Goal: Contribute content

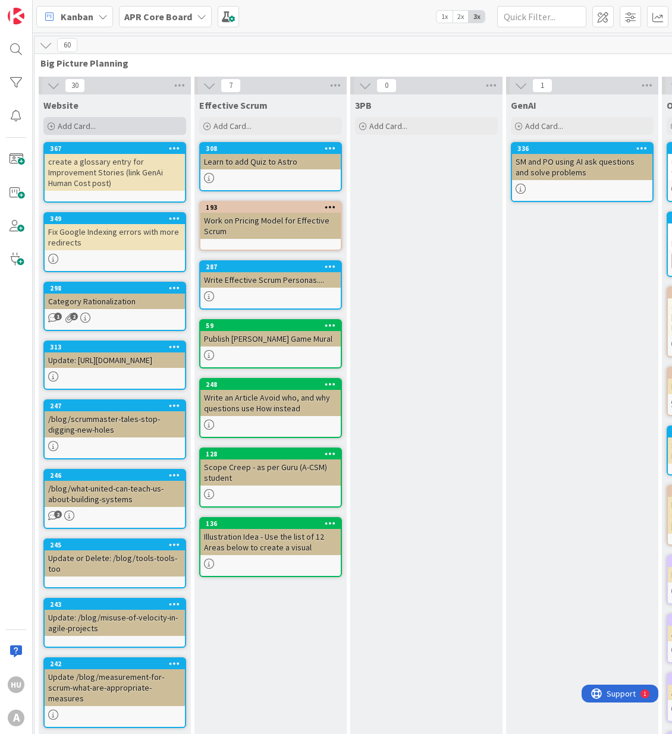
click at [67, 128] on span "Add Card..." at bounding box center [77, 126] width 38 height 11
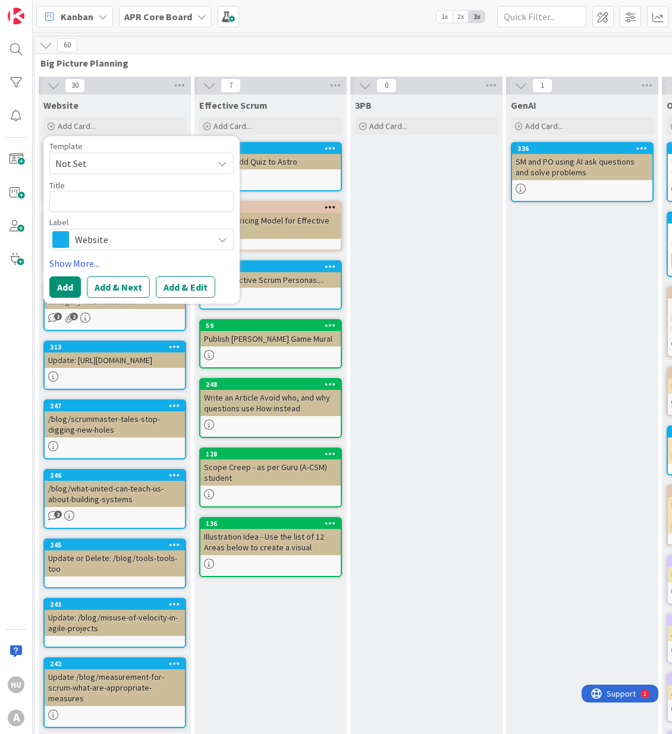
type textarea "x"
type textarea "f"
type textarea "x"
type textarea "fi"
type textarea "x"
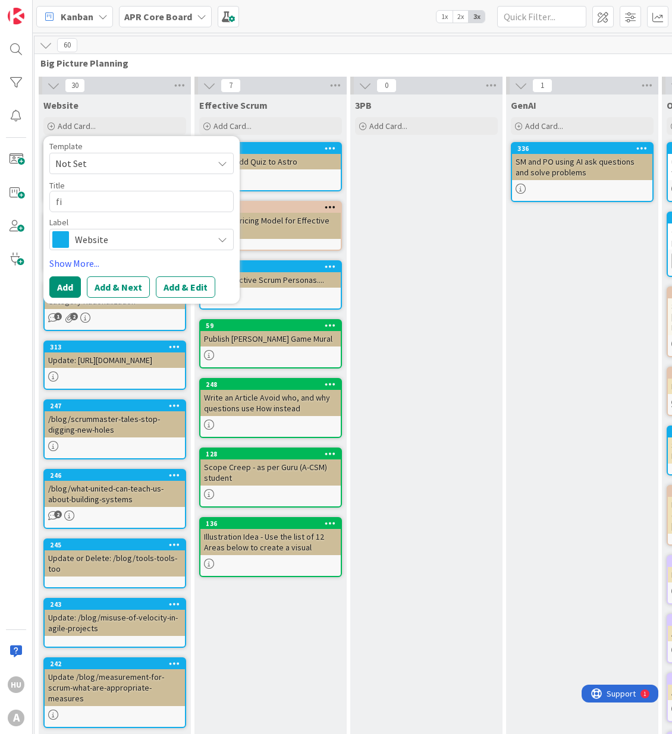
type textarea "fix"
type textarea "x"
type textarea "fix"
type textarea "x"
type textarea "fix g"
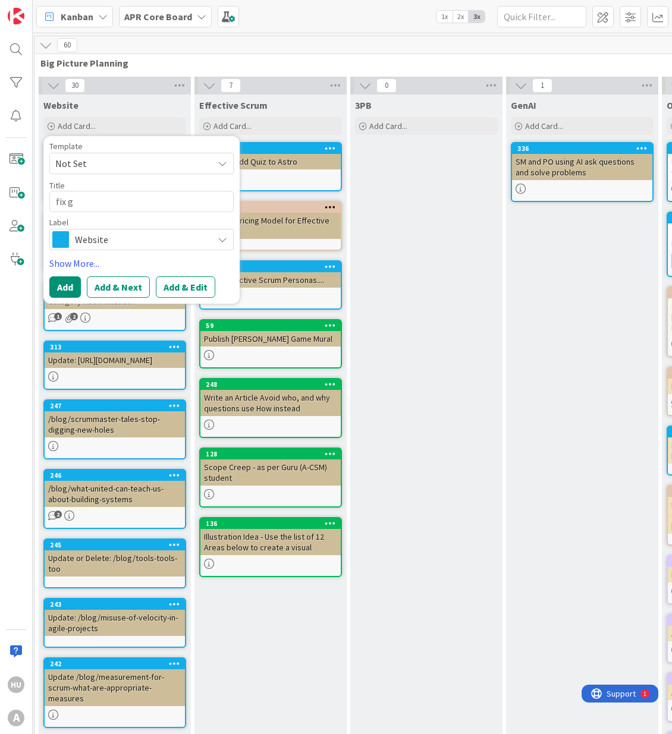
type textarea "x"
type textarea "fix gl"
type textarea "x"
type textarea "fix glo"
type textarea "x"
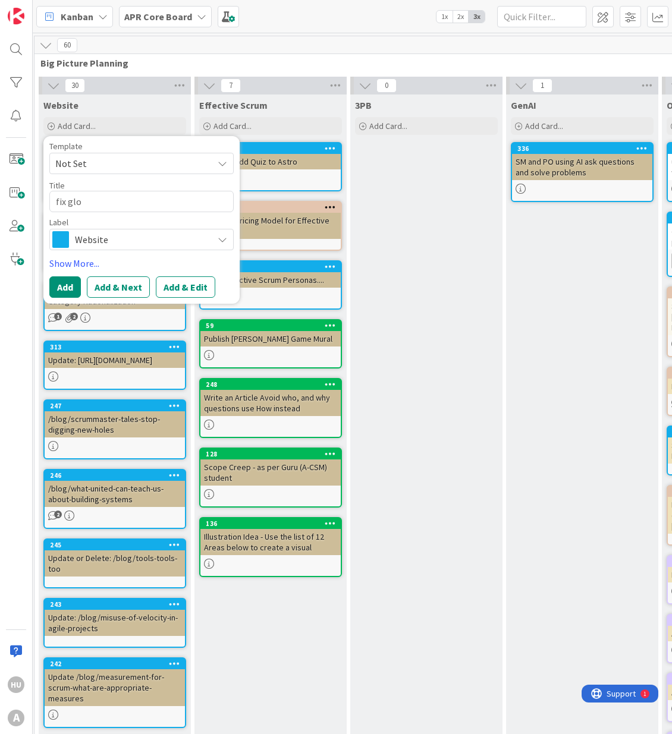
type textarea "fix glos"
type textarea "x"
type textarea "fix glosa"
type textarea "x"
type textarea "fix glosas"
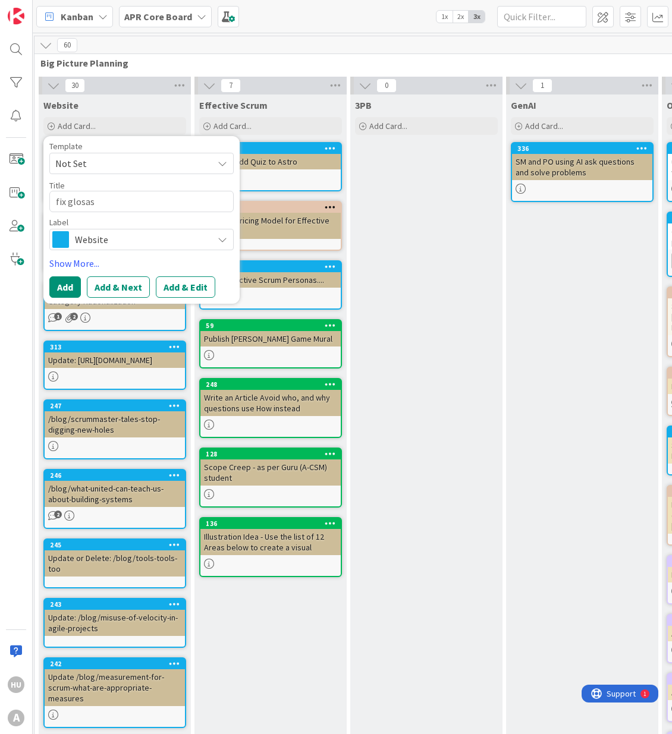
type textarea "x"
type textarea "fix glosasr"
type textarea "x"
type textarea "fix glosasry"
type textarea "x"
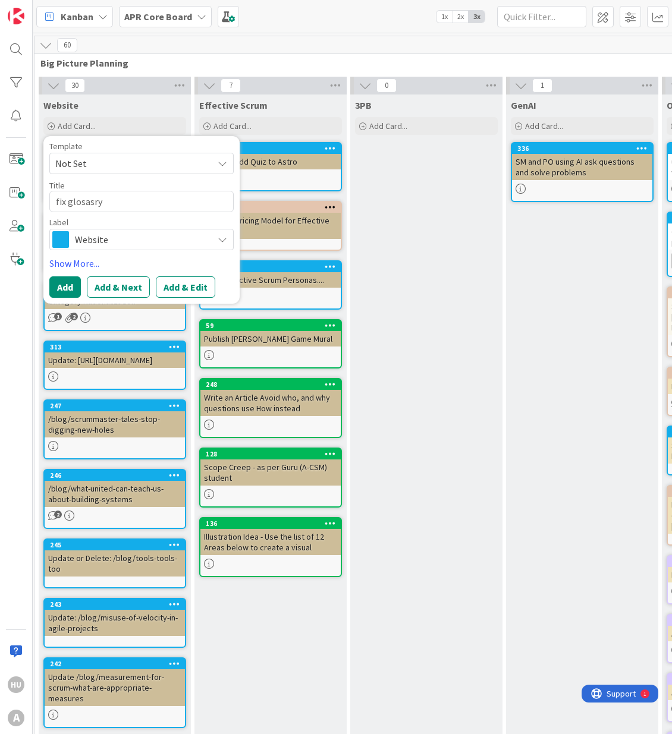
type textarea "fix glosasry"
type textarea "x"
type textarea "fix glosasry"
type textarea "x"
type textarea "fix glosasr"
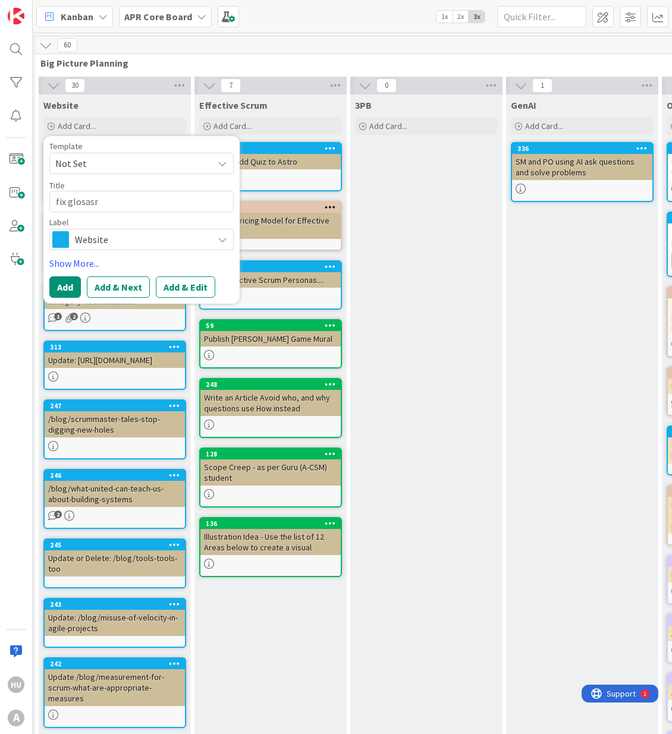
type textarea "x"
type textarea "fix glosas"
type textarea "x"
type textarea "fix glosa"
type textarea "x"
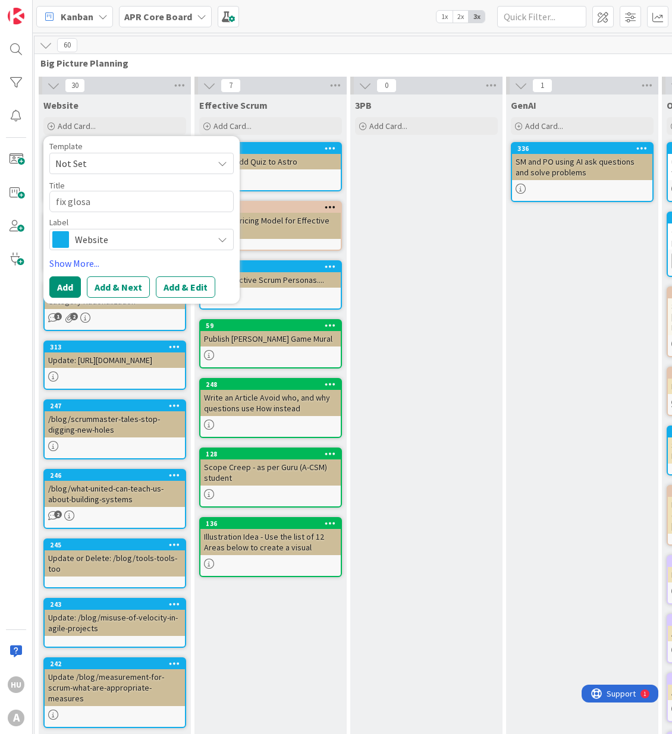
type textarea "fix glos"
type textarea "x"
type textarea "fix gloss"
type textarea "x"
type textarea "fix glossa"
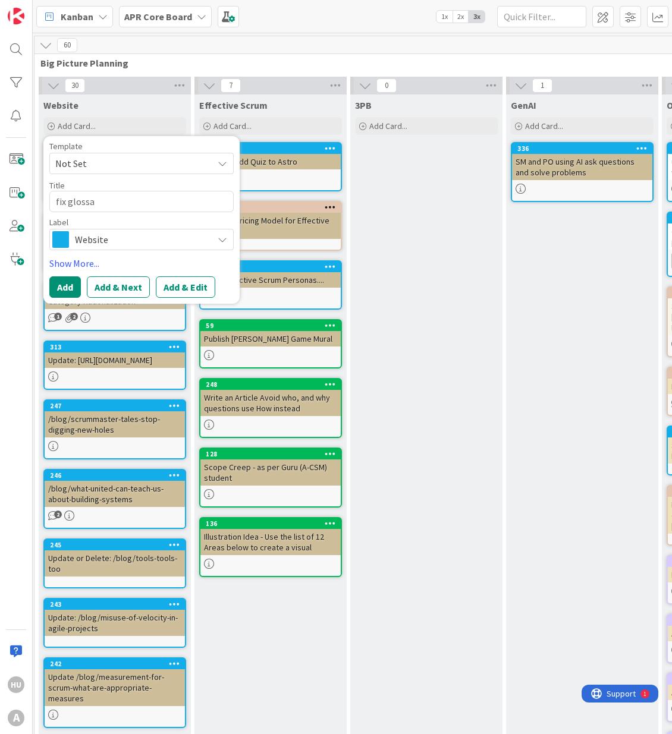
type textarea "x"
type textarea "fix glossar"
type textarea "x"
type textarea "fix glossary"
type textarea "x"
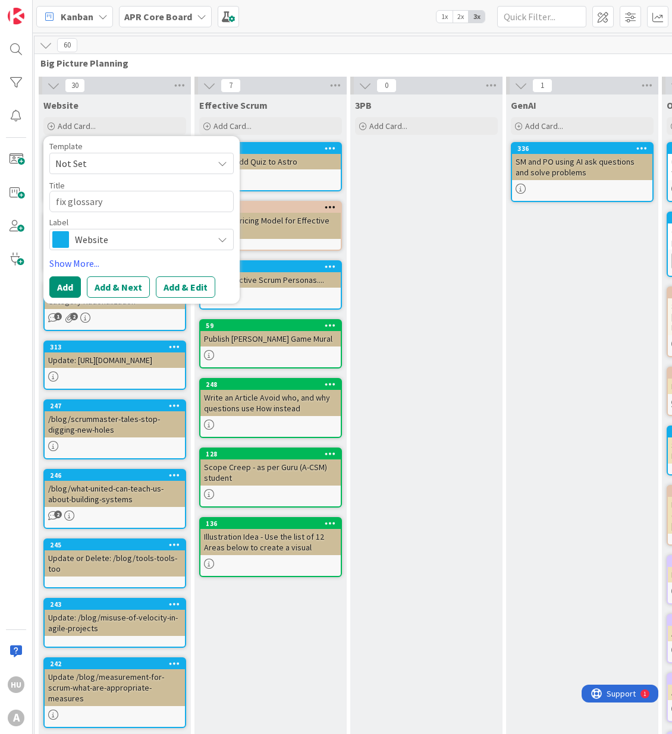
type textarea "fix glossary"
type textarea "x"
type textarea "fix glossary l"
type textarea "x"
type textarea "fix glossary [PERSON_NAME]"
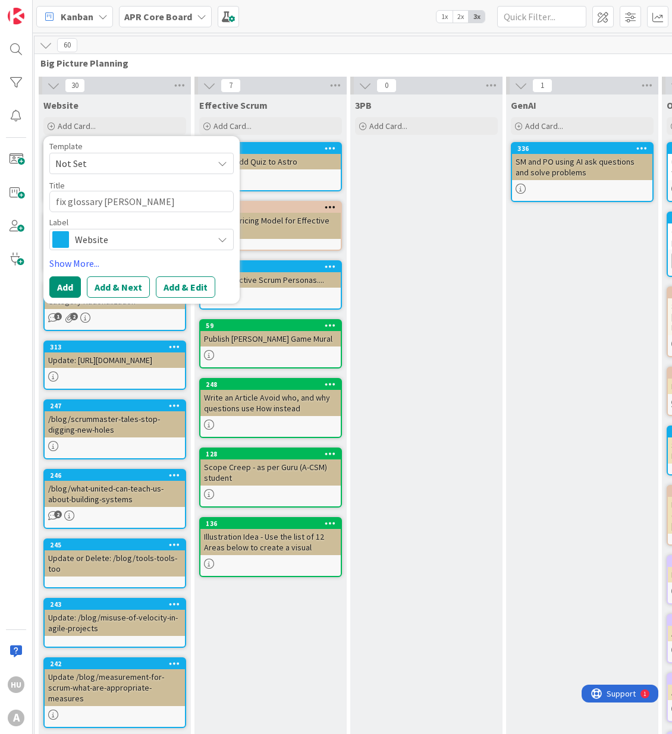
type textarea "x"
type textarea "fix glossary link"
type textarea "x"
type textarea "fix glossary link"
type textarea "x"
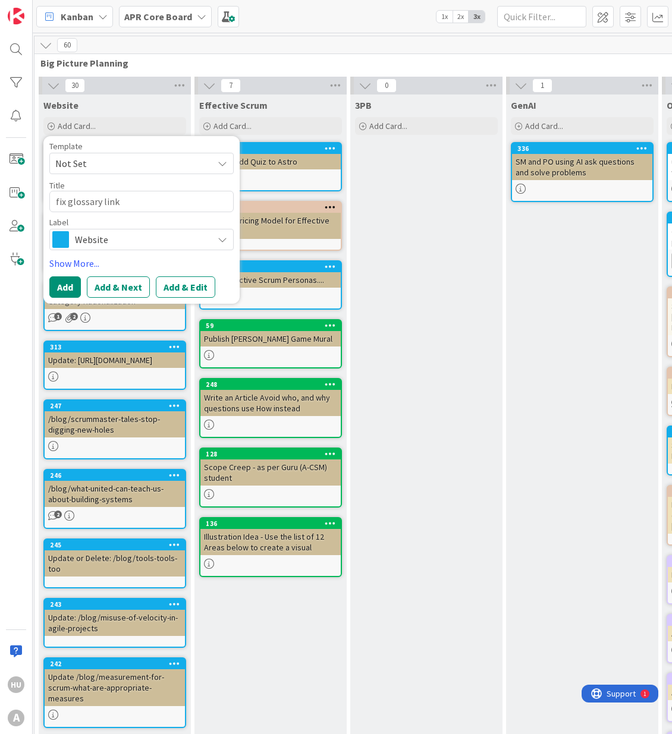
type textarea "fix glossary link f"
type textarea "x"
type textarea "fix glossary link fo"
type textarea "x"
type textarea "fix glossary link for"
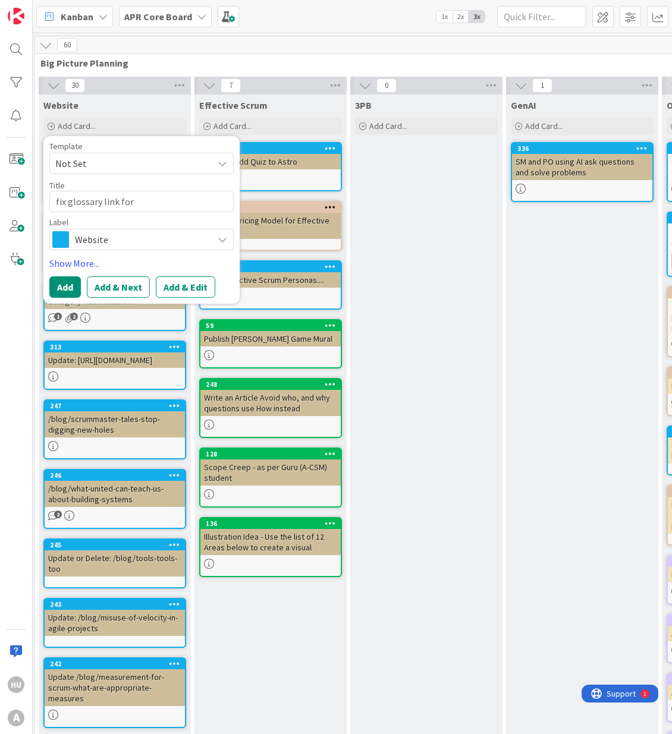
type textarea "x"
type textarea "fix glossary link for"
type textarea "x"
type textarea "fix glossary link for P"
type textarea "x"
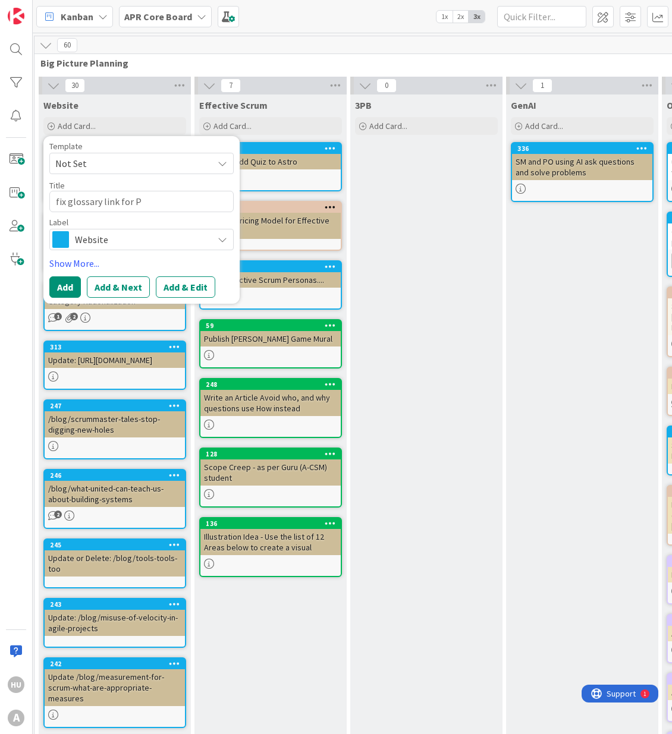
type textarea "fix glossary link for Ps"
type textarea "x"
type textarea "fix glossary link for Psy"
type textarea "x"
type textarea "fix glossary link for Psyc"
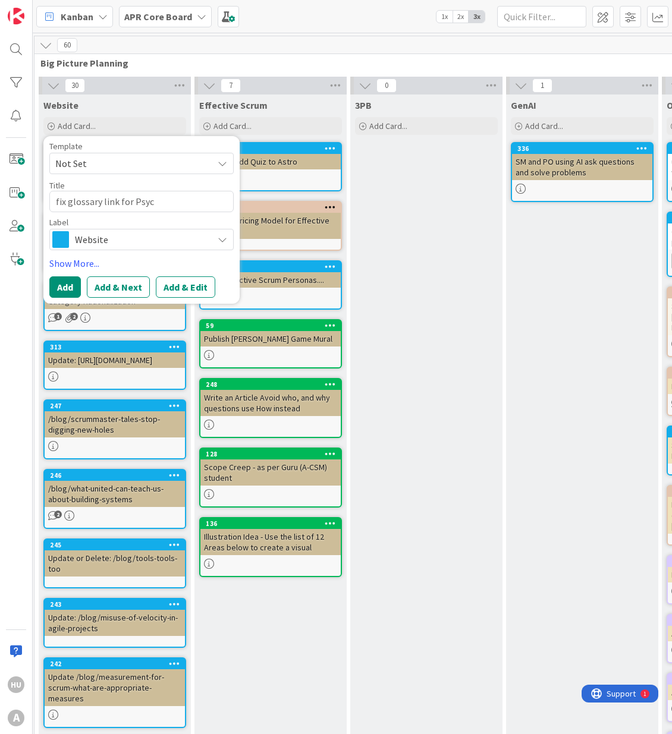
type textarea "x"
type textarea "fix glossary link for Psych"
type textarea "x"
type textarea "fix glossary link for Psycho"
type textarea "x"
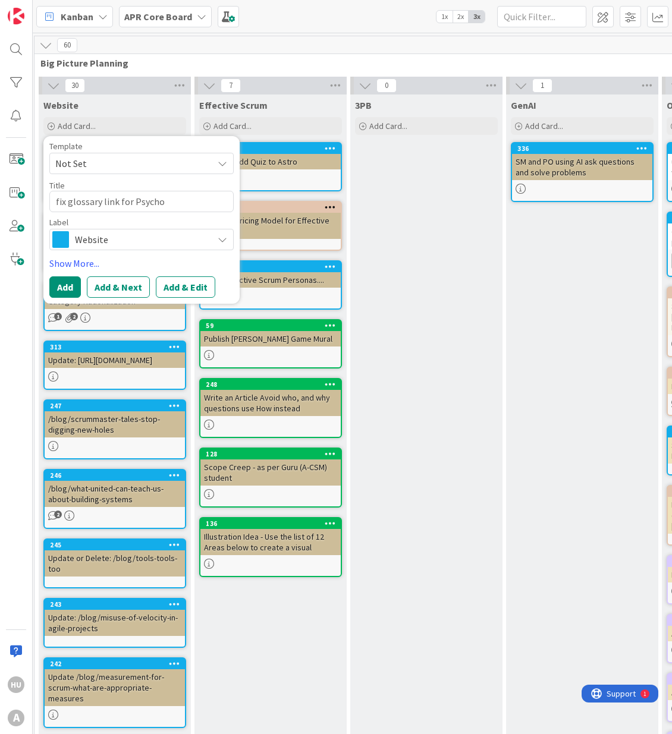
type textarea "fix glossary link for Psychol"
type textarea "x"
type textarea "fix glossary link for Psycholo"
type textarea "x"
type textarea "fix glossary link for Psycholog"
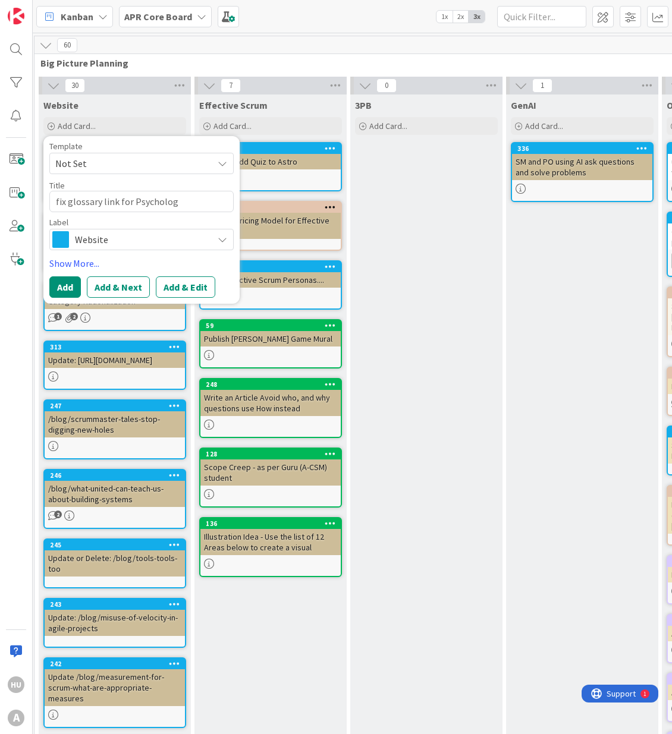
type textarea "x"
type textarea "fix glossary link for Psychologi"
type textarea "x"
type textarea "fix glossary link for Psychologic"
type textarea "x"
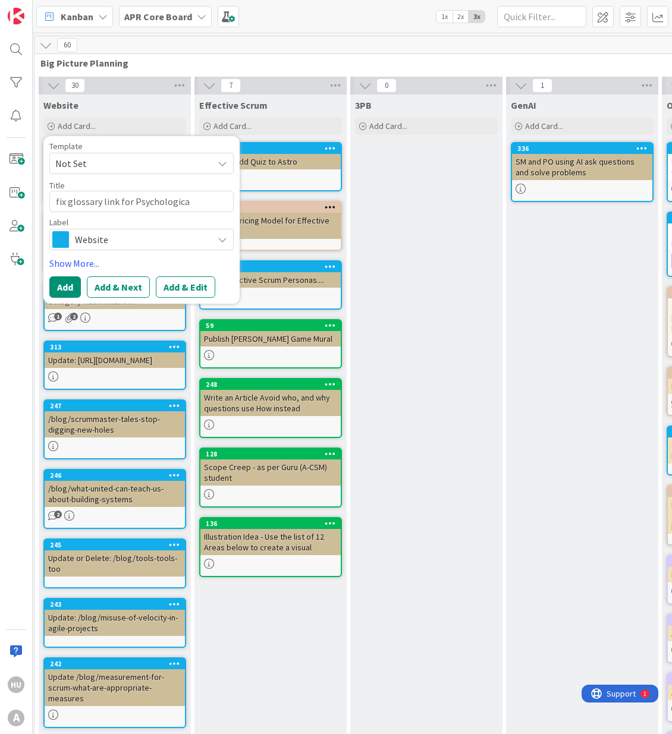
type textarea "fix glossary link for Psychological"
type textarea "x"
type textarea "fix glossary link for Psychological"
type textarea "x"
type textarea "fix glossary link for Psychological S"
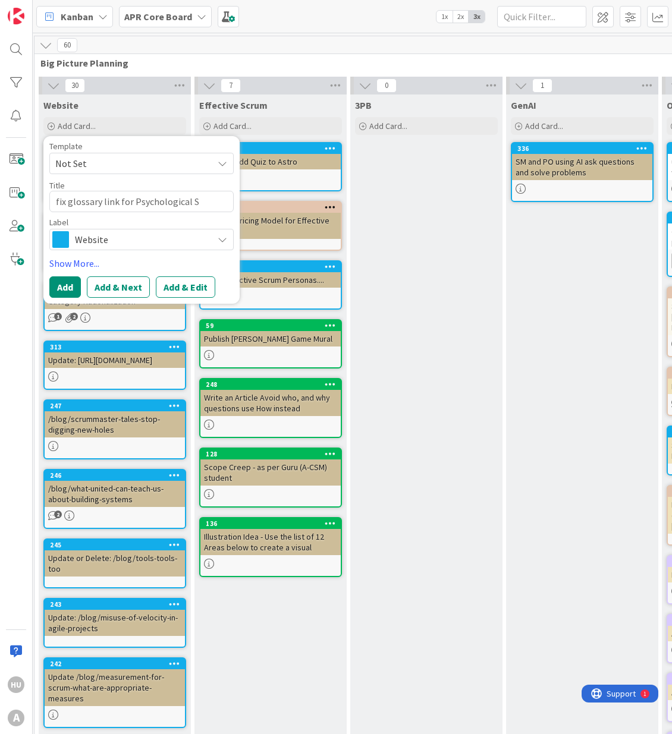
type textarea "x"
type textarea "fix glossary link for Psychological SA"
type textarea "x"
type textarea "fix glossary link for Psychological SAf"
type textarea "x"
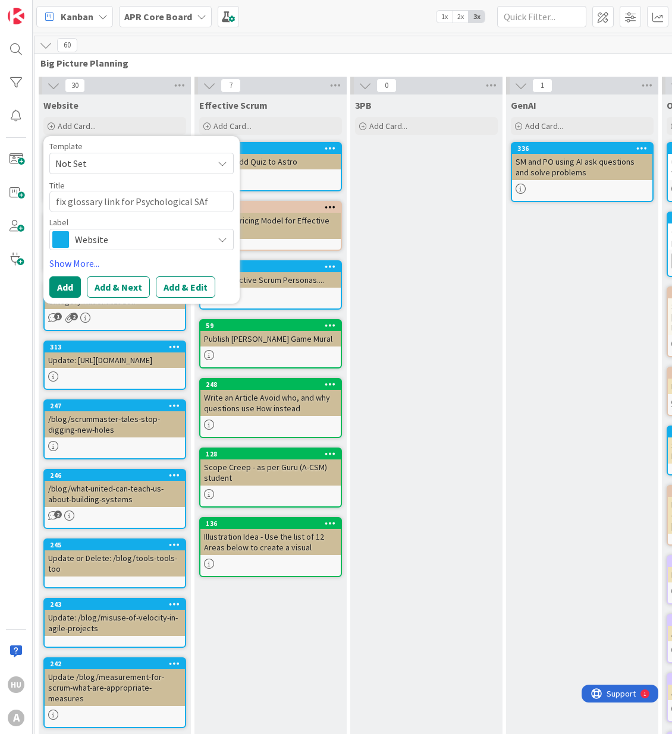
type textarea "fix glossary link for Psychological SAfe"
type textarea "x"
type textarea "fix glossary link for Psychological [PERSON_NAME]"
type textarea "x"
type textarea "fix glossary link for Psychological SAfety"
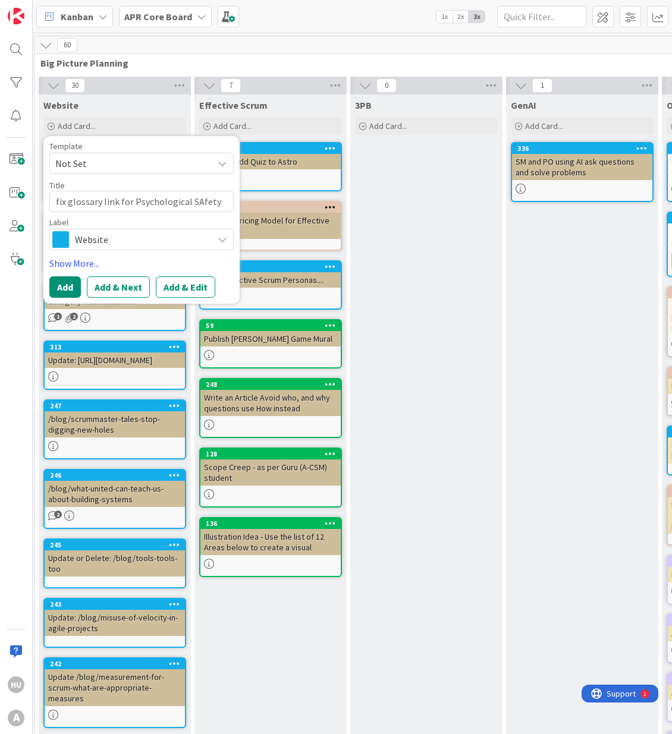
type textarea "x"
type textarea "fix glossary link for Psychological SAfety"
type textarea "x"
type textarea "fix glossary link for Psychological SAfety"
type textarea "x"
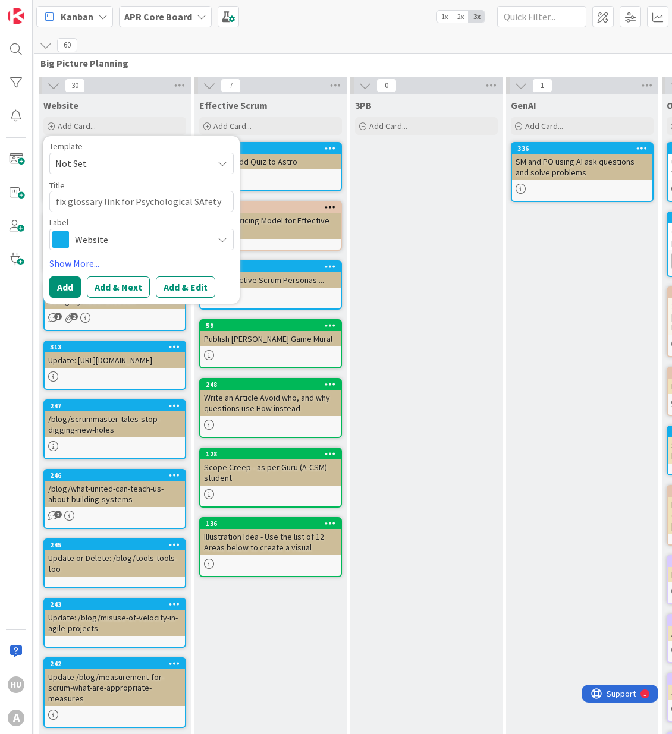
type textarea "fix glossary link for Psychological [PERSON_NAME]"
type textarea "x"
type textarea "fix glossary link for Psychological SAfe"
type textarea "x"
type textarea "fix glossary link for Psychological SAf"
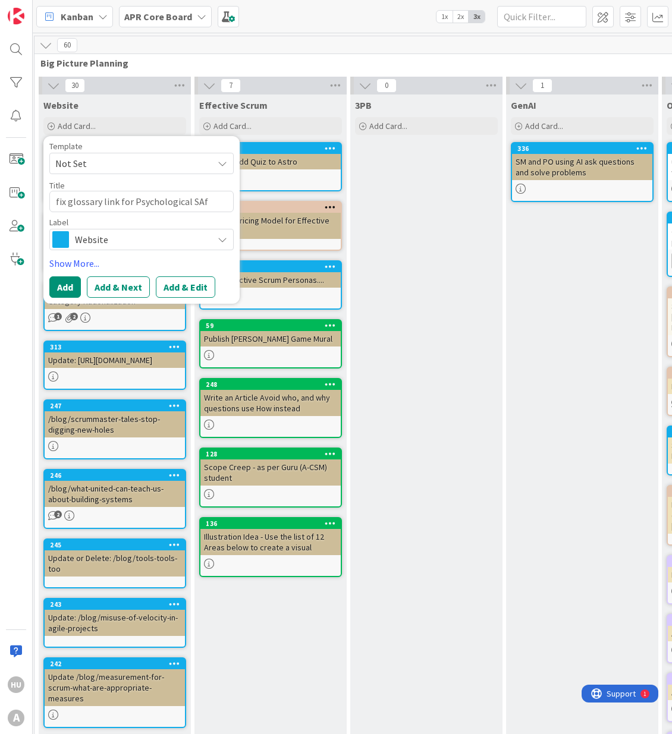
type textarea "x"
type textarea "fix glossary link for Psychological SA"
type textarea "x"
type textarea "fix glossary link for Psychological S"
type textarea "x"
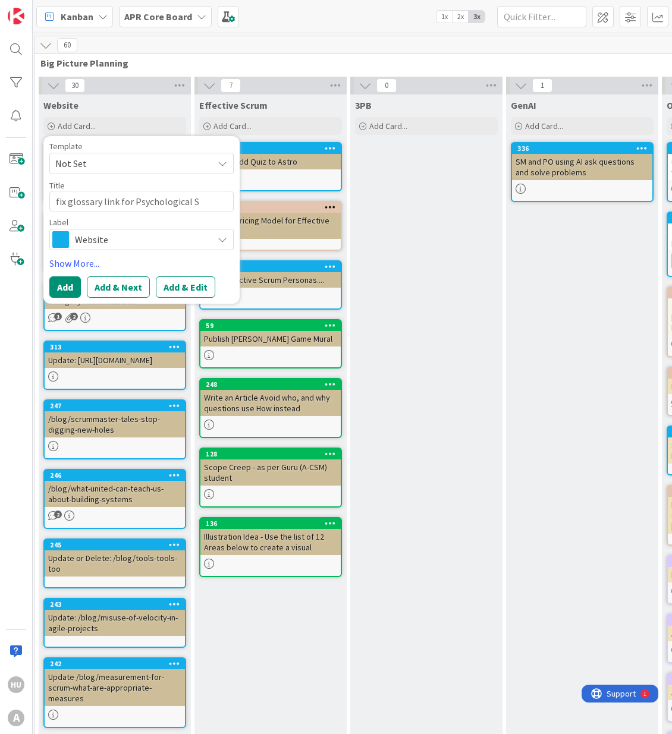
type textarea "fix glossary link for Psychological Sa"
type textarea "x"
type textarea "fix glossary link for Psychological Saf"
type textarea "x"
type textarea "fix glossary link for Psychological Saft"
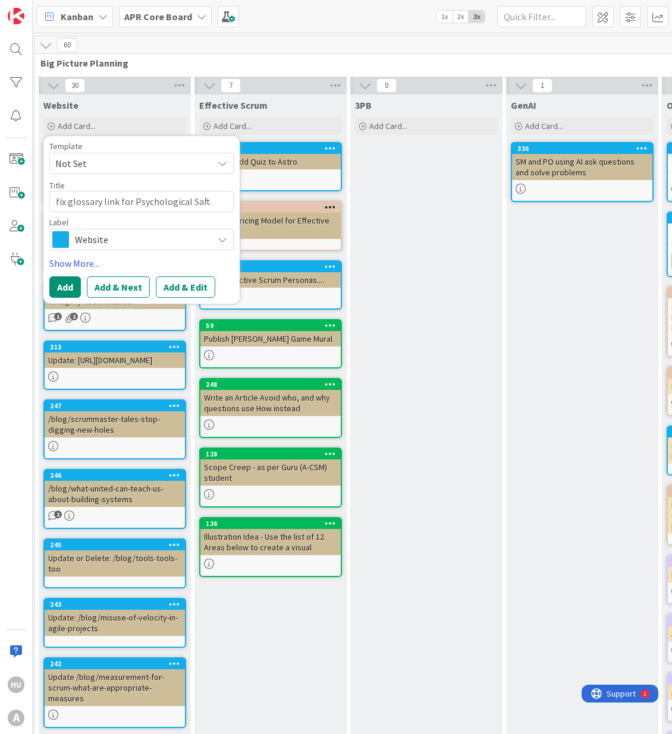
type textarea "x"
type textarea "fix glossary link for Psychological Safte"
type textarea "x"
type textarea "fix glossary link for Psychological Saftey"
type textarea "x"
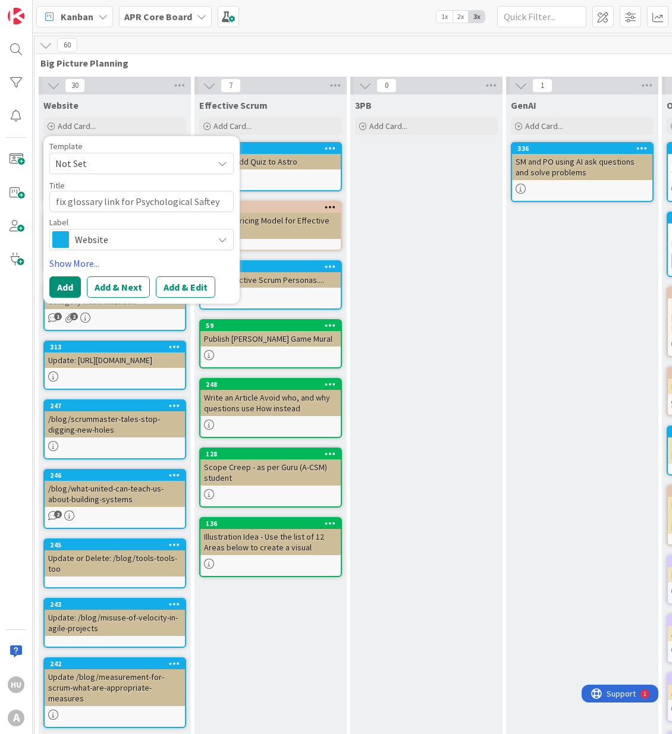
type textarea "fix glossary link for Psychological Saftey"
type textarea "x"
type textarea "fix glossary link for Psychological Saftey ("
type textarea "x"
type textarea "fix glossary link for Psychological Saftey (."
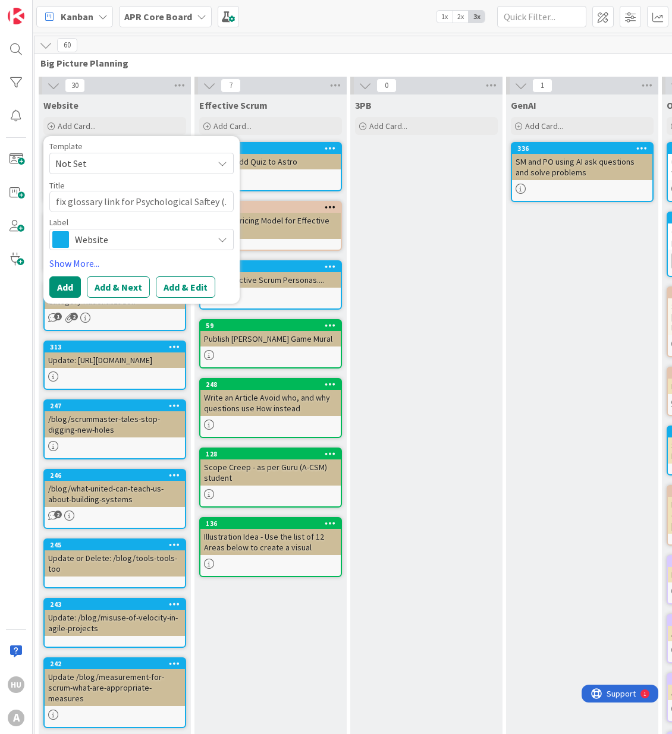
type textarea "x"
type textarea "fix glossary link for Psychological Saftey (.."
type textarea "x"
type textarea "fix glossary link for Psychological Saftey (..."
type textarea "x"
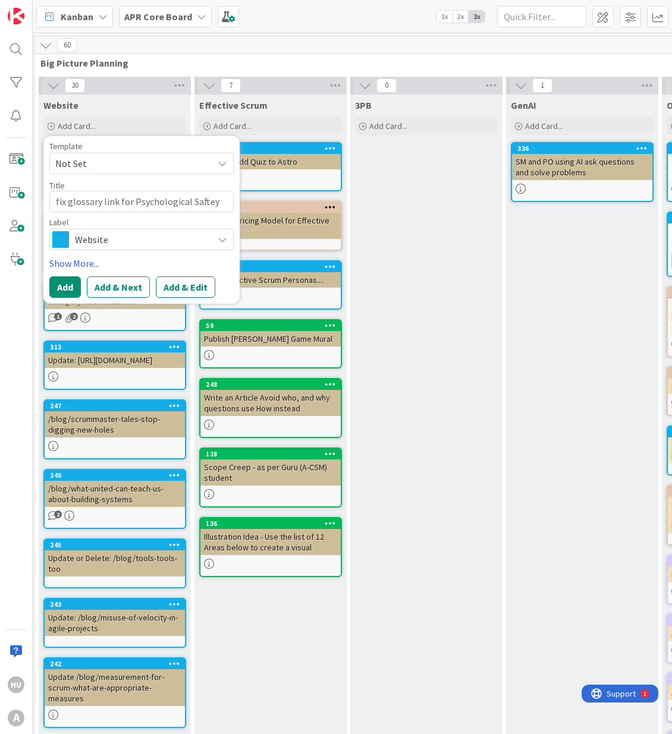
type textarea "fix glossary link for Psychological Saftey (...)"
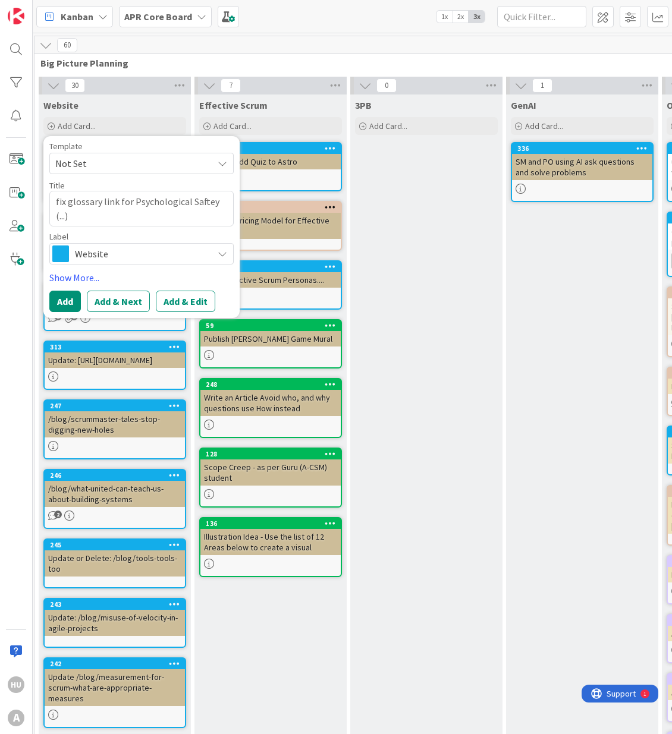
click at [200, 200] on textarea "fix glossary link for Psychological Saftey (...)" at bounding box center [141, 209] width 184 height 36
type textarea "x"
type textarea "fix glossary link for Psychological Safetey (...)"
type textarea "x"
type textarea "fix glossary link for Psychological Safeey (...)"
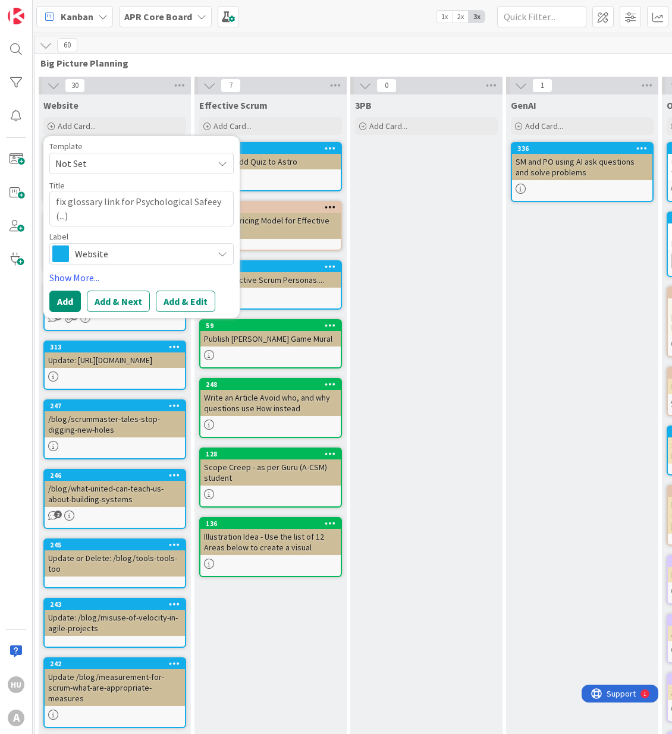
type textarea "x"
type textarea "fix glossary link for Psychological Safetey (...)"
type textarea "x"
type textarea "fix glossary link for Psychological Safety (...)"
click at [177, 301] on button "Add & Edit" at bounding box center [185, 301] width 59 height 21
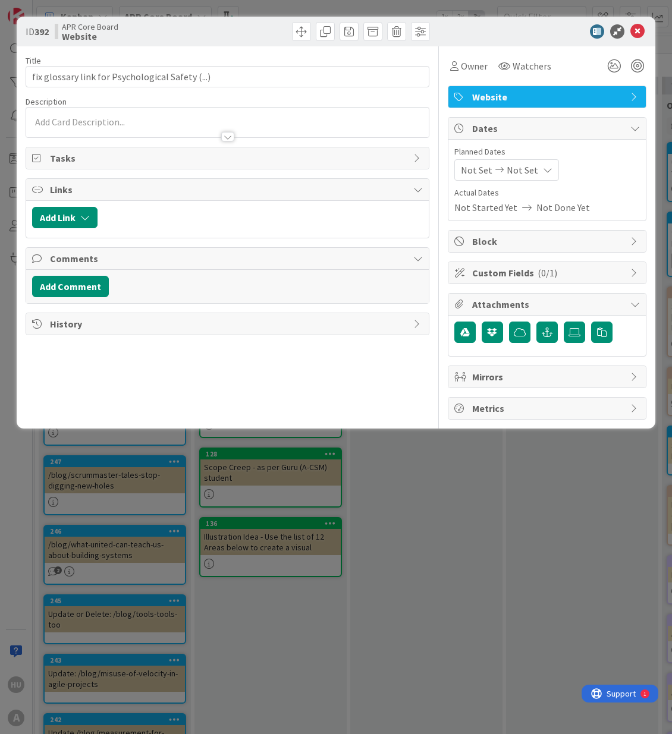
click at [83, 123] on div at bounding box center [227, 123] width 402 height 30
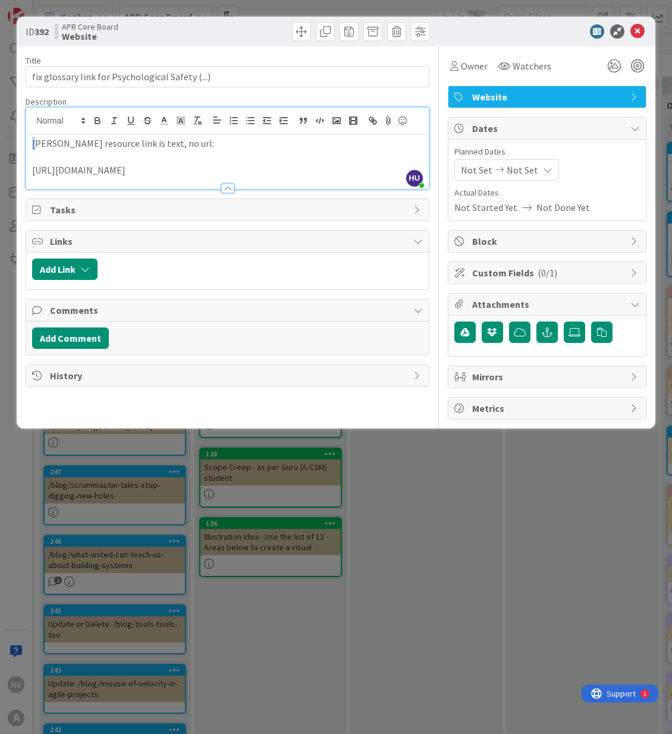
drag, startPoint x: 36, startPoint y: 146, endPoint x: 17, endPoint y: 146, distance: 19.0
click at [17, 146] on div "ID 392 APR Core Board Website Title 48 / 128 fix glossary link for Psychologica…" at bounding box center [336, 223] width 638 height 412
click at [127, 142] on p "Last resource link is text, no url:" at bounding box center [227, 144] width 391 height 14
drag, startPoint x: 268, startPoint y: 173, endPoint x: 18, endPoint y: 151, distance: 251.2
click at [18, 151] on div "ID 392 APR Core Board Website Title 48 / 128 fix glossary link for Psychologica…" at bounding box center [336, 223] width 638 height 412
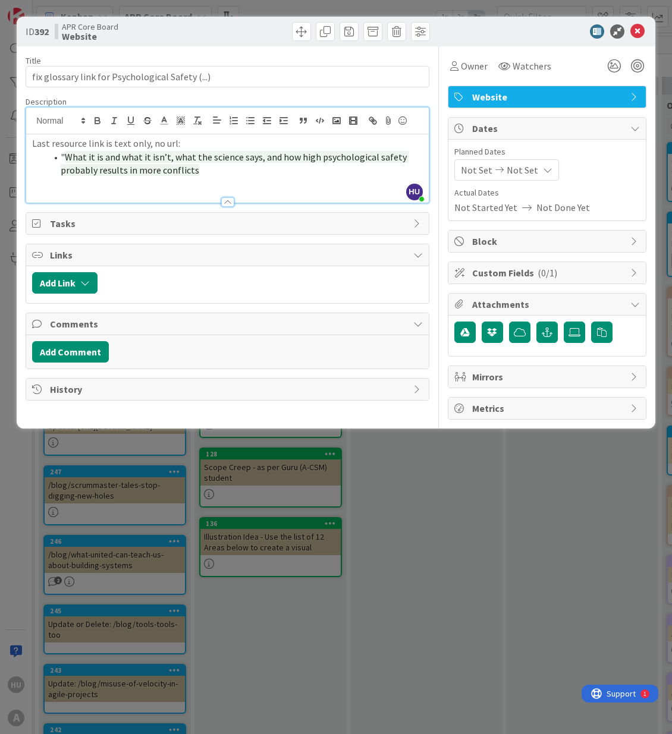
click at [484, 99] on span "Website" at bounding box center [548, 97] width 152 height 14
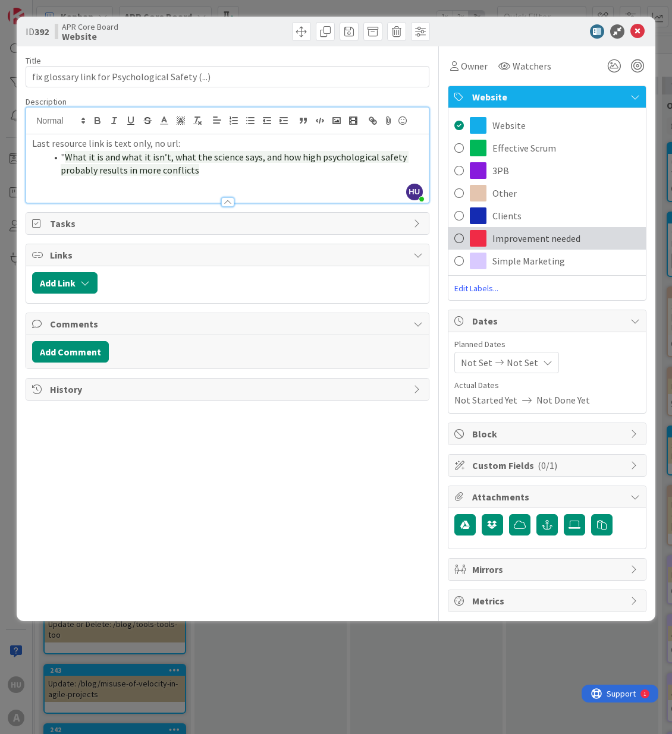
click at [518, 240] on span "Improvement needed" at bounding box center [536, 238] width 88 height 14
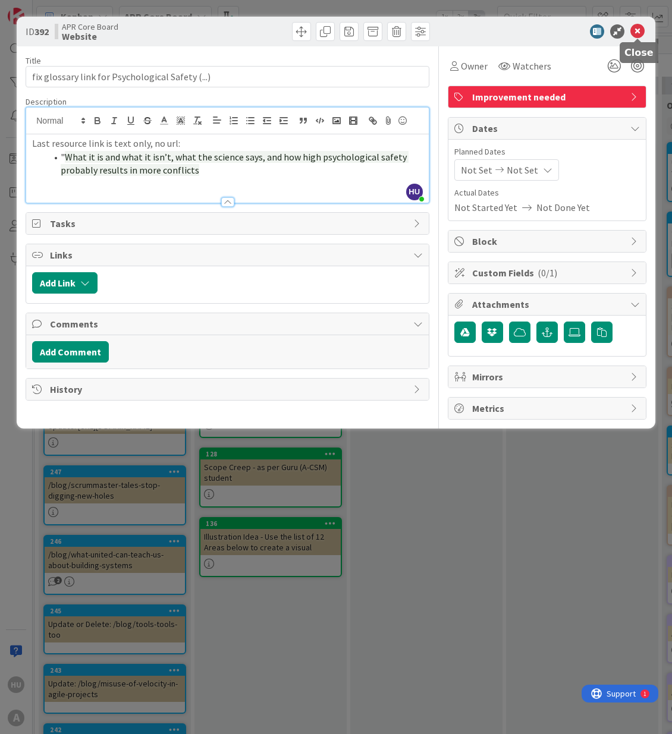
click at [637, 33] on icon at bounding box center [637, 31] width 14 height 14
